Goal: Find specific page/section: Find specific page/section

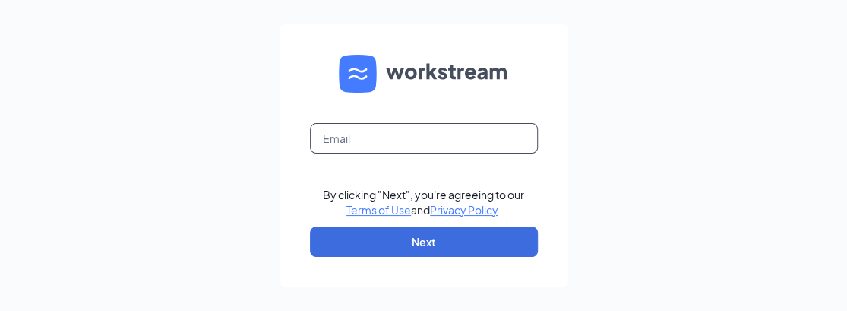
click at [374, 140] on input "text" at bounding box center [424, 138] width 228 height 30
type input "04904@chick-fil-a.com"
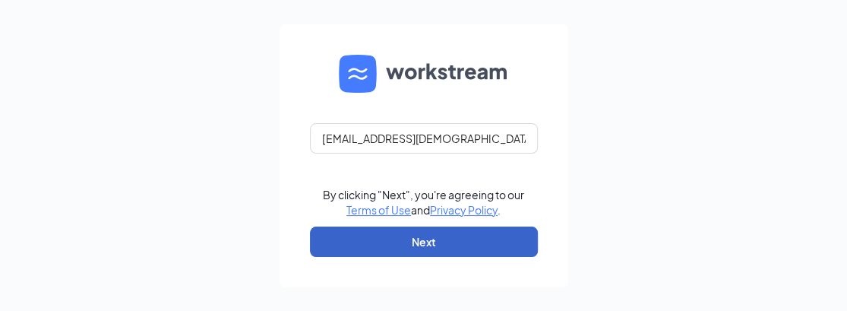
click at [418, 247] on button "Next" at bounding box center [424, 241] width 228 height 30
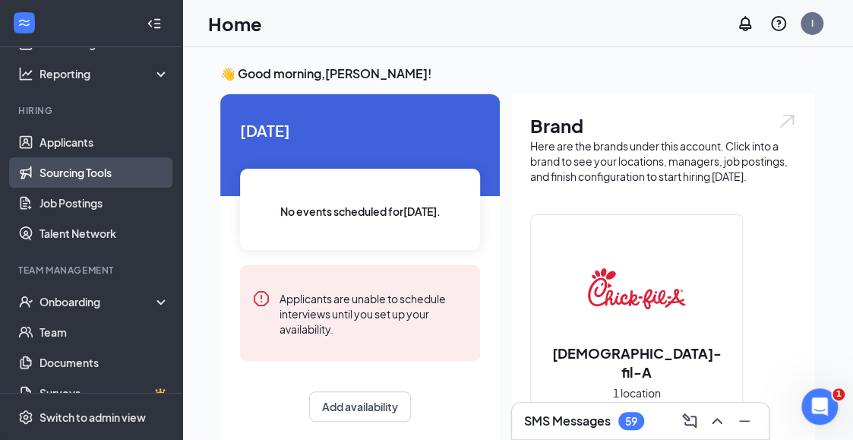
scroll to position [116, 0]
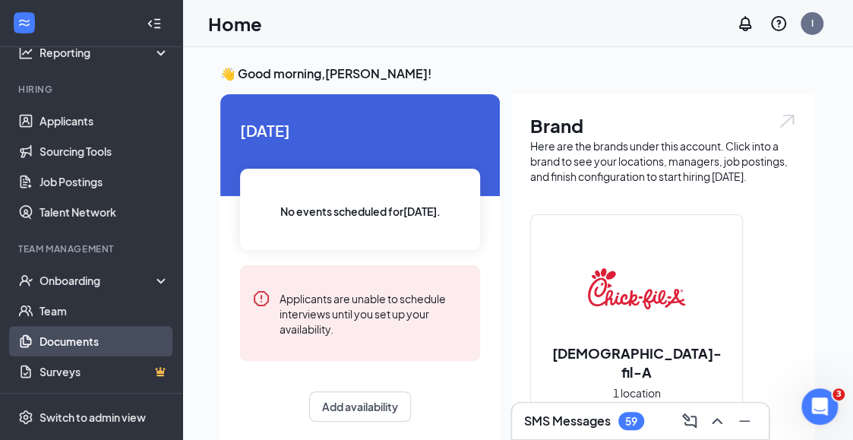
click at [61, 333] on link "Documents" at bounding box center [104, 341] width 130 height 30
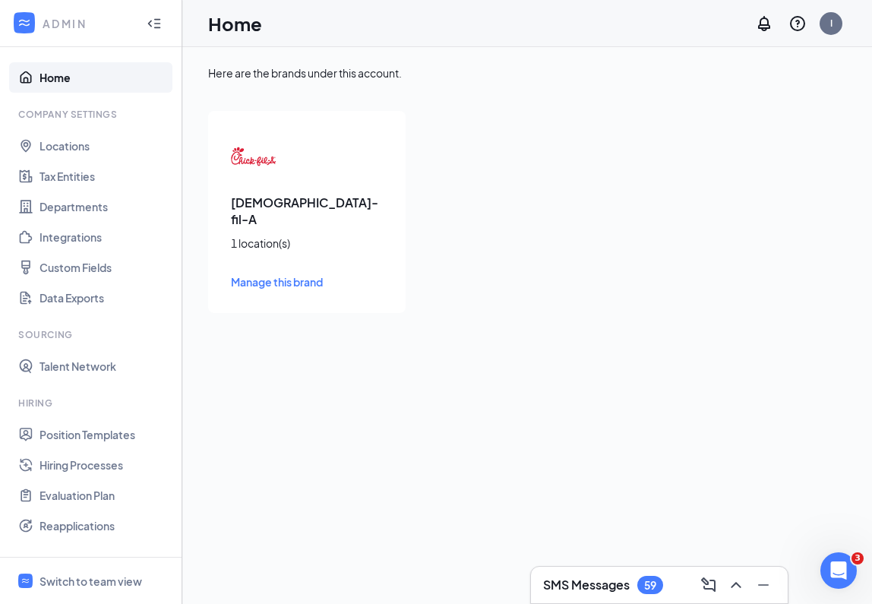
click at [430, 99] on div "Here are the brands under this account. Chick-fil-A 1 location(s) Manage this b…" at bounding box center [527, 188] width 638 height 247
